Goal: Download file/media

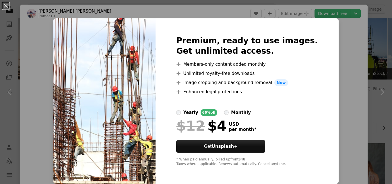
scroll to position [342, 0]
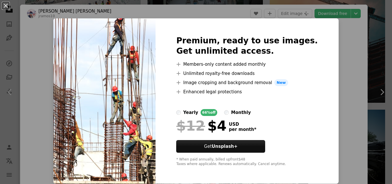
click at [337, 32] on div "An X shape Premium, ready to use images. Get unlimited access. A plus sign Memb…" at bounding box center [196, 92] width 392 height 184
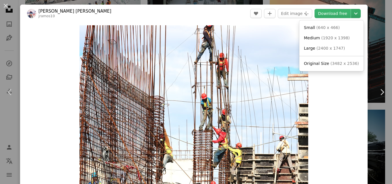
click at [354, 11] on icon "Chevron down" at bounding box center [355, 13] width 9 height 7
click at [338, 51] on span "Large ( 2400 x 1747 )" at bounding box center [324, 49] width 41 height 6
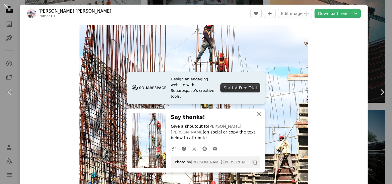
click at [256, 118] on icon "An X shape" at bounding box center [259, 114] width 7 height 7
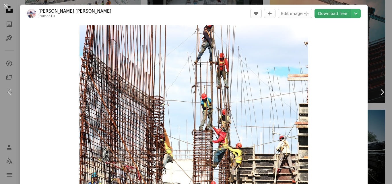
click at [325, 13] on link "Download free" at bounding box center [333, 13] width 36 height 9
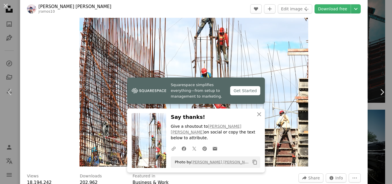
scroll to position [29, 0]
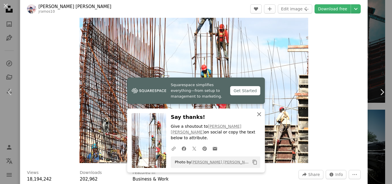
click at [257, 116] on icon "button" at bounding box center [259, 114] width 4 height 4
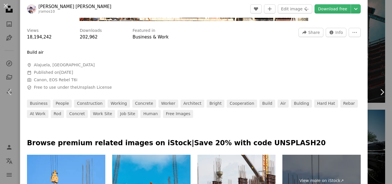
scroll to position [172, 0]
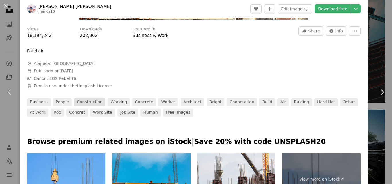
click at [87, 103] on link "construction" at bounding box center [89, 102] width 31 height 8
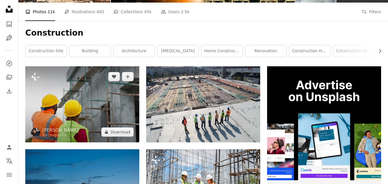
scroll to position [57, 0]
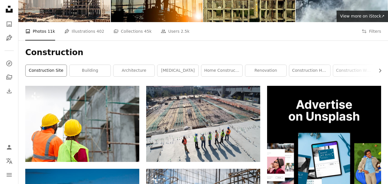
click at [60, 70] on link "construction site" at bounding box center [46, 70] width 41 height 11
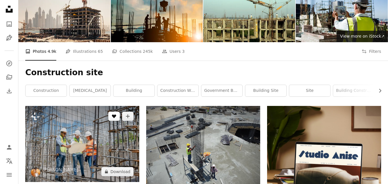
scroll to position [57, 0]
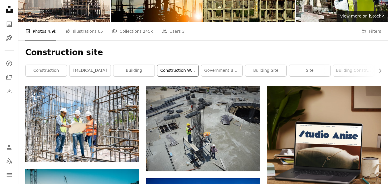
click at [191, 73] on link "construction workers" at bounding box center [177, 70] width 41 height 11
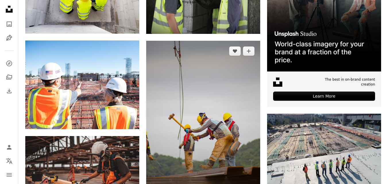
scroll to position [86, 0]
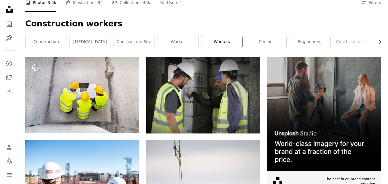
click at [228, 44] on link "workers" at bounding box center [221, 41] width 41 height 11
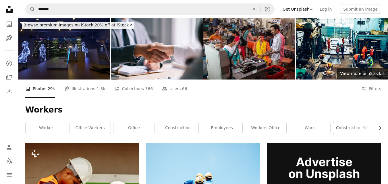
click at [354, 128] on link "construction workers" at bounding box center [353, 127] width 41 height 11
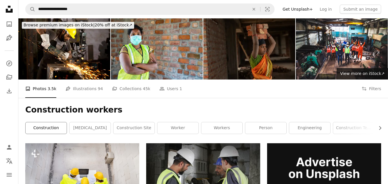
click at [57, 129] on link "construction" at bounding box center [46, 127] width 41 height 11
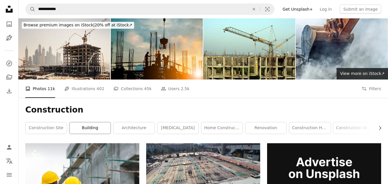
click at [91, 131] on link "building" at bounding box center [89, 127] width 41 height 11
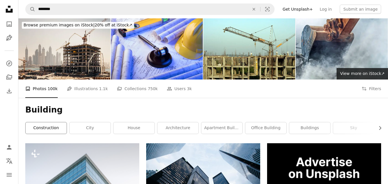
click at [57, 130] on link "construction" at bounding box center [46, 127] width 41 height 11
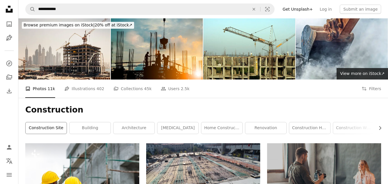
click at [49, 131] on link "construction site" at bounding box center [46, 127] width 41 height 11
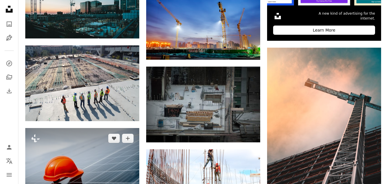
scroll to position [258, 0]
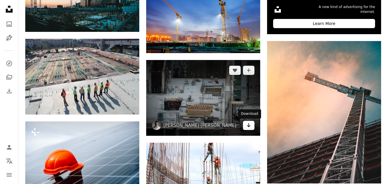
click at [248, 125] on icon "Arrow pointing down" at bounding box center [248, 125] width 5 height 7
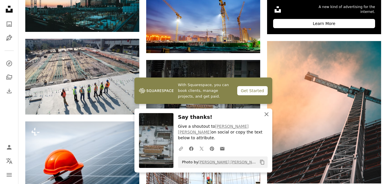
click at [271, 120] on button "An X shape Close" at bounding box center [266, 114] width 11 height 11
